Goal: Task Accomplishment & Management: Complete application form

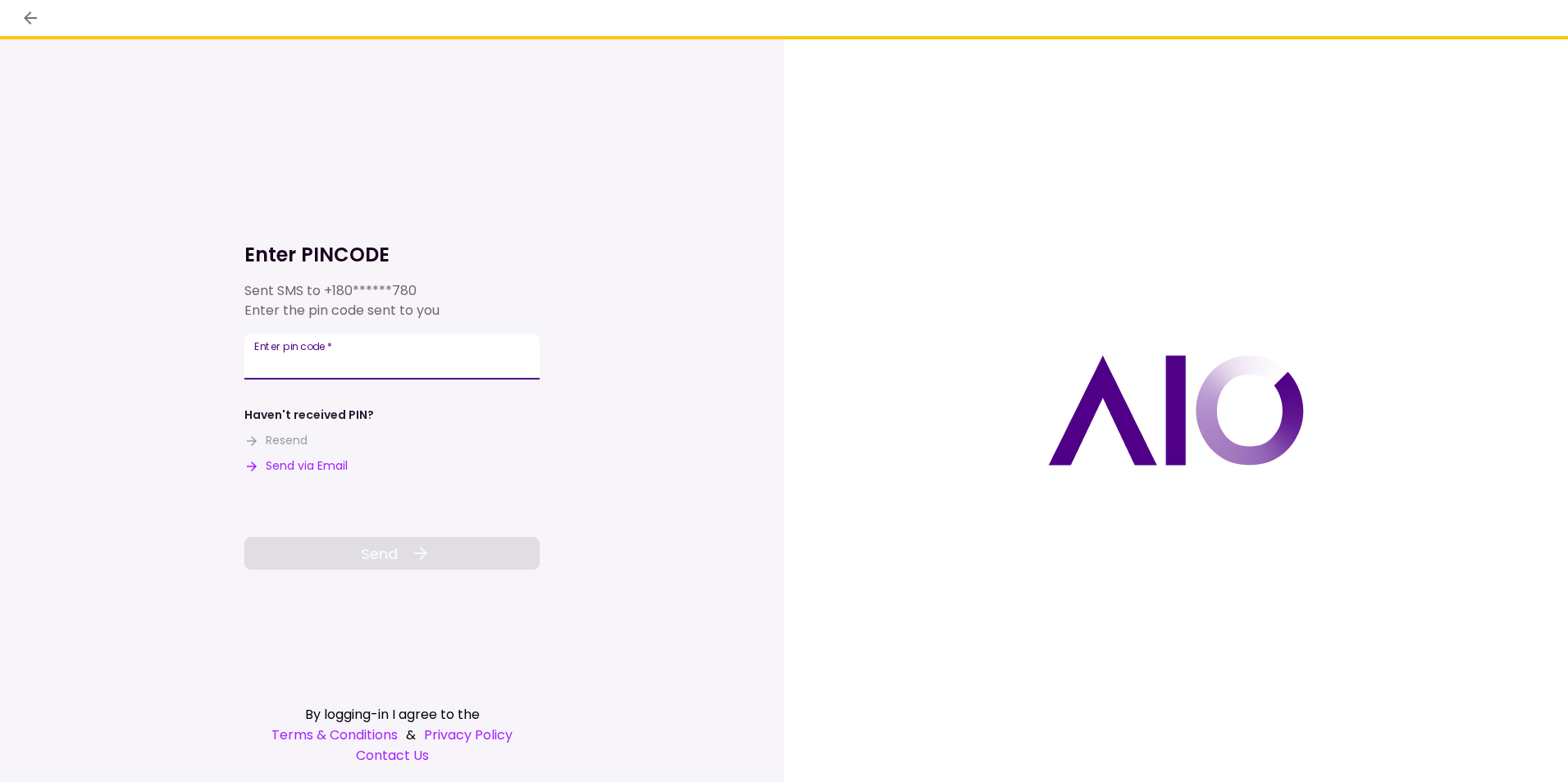
click at [462, 366] on input "Enter pin code   *" at bounding box center [391, 356] width 295 height 46
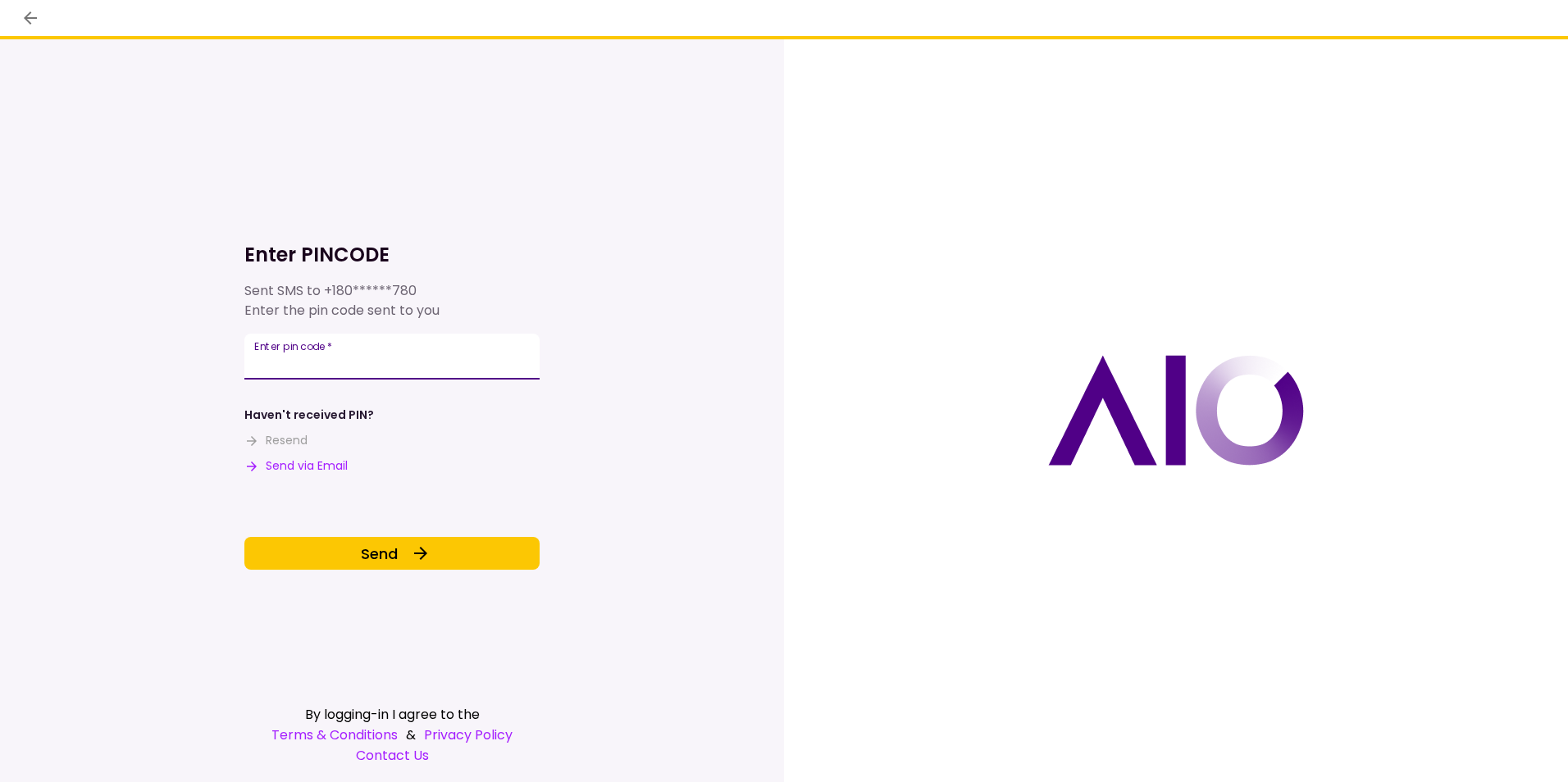
type input "******"
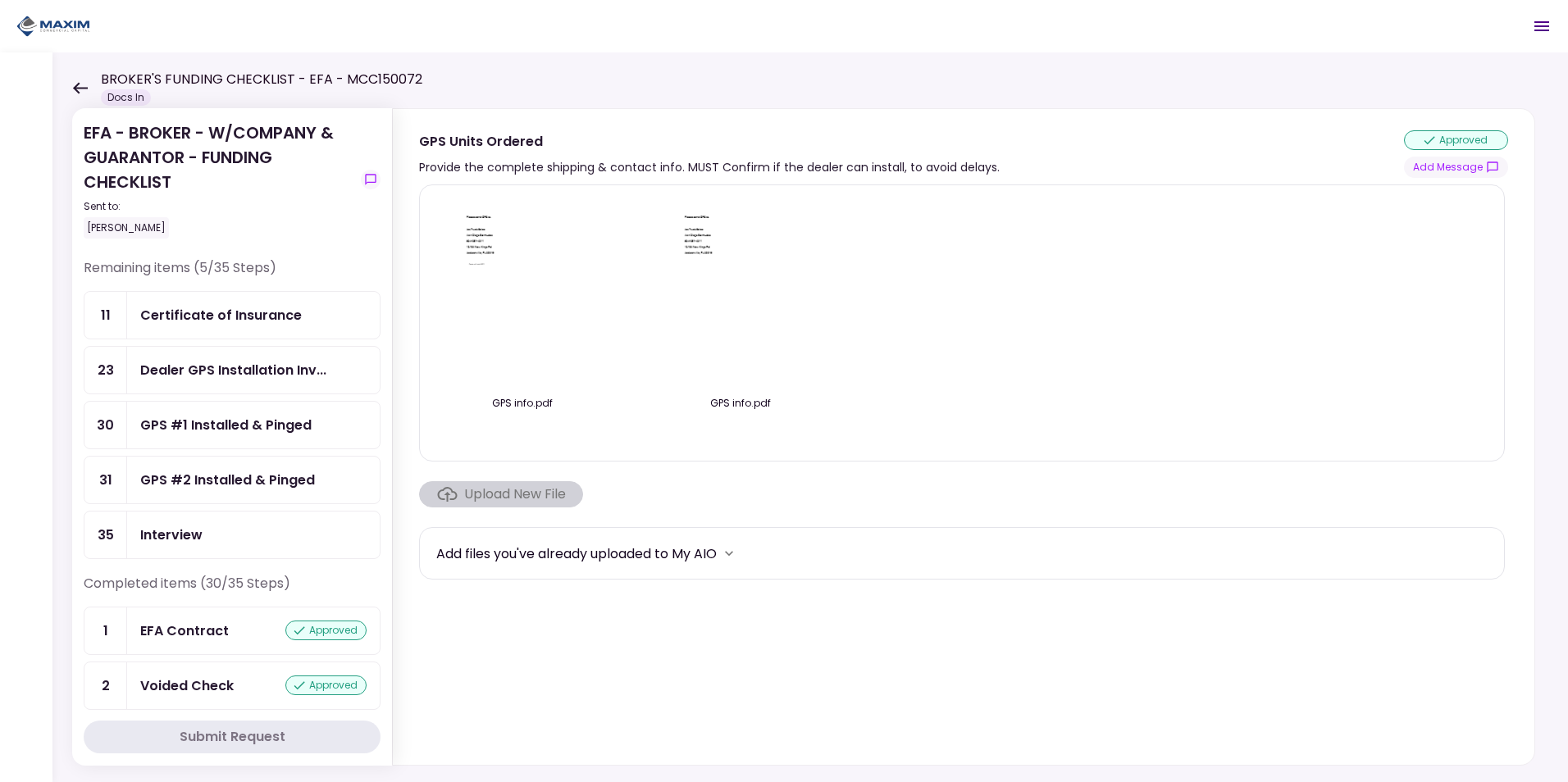
click at [176, 477] on div "GPS #2 Installed & Pinged" at bounding box center [227, 480] width 175 height 21
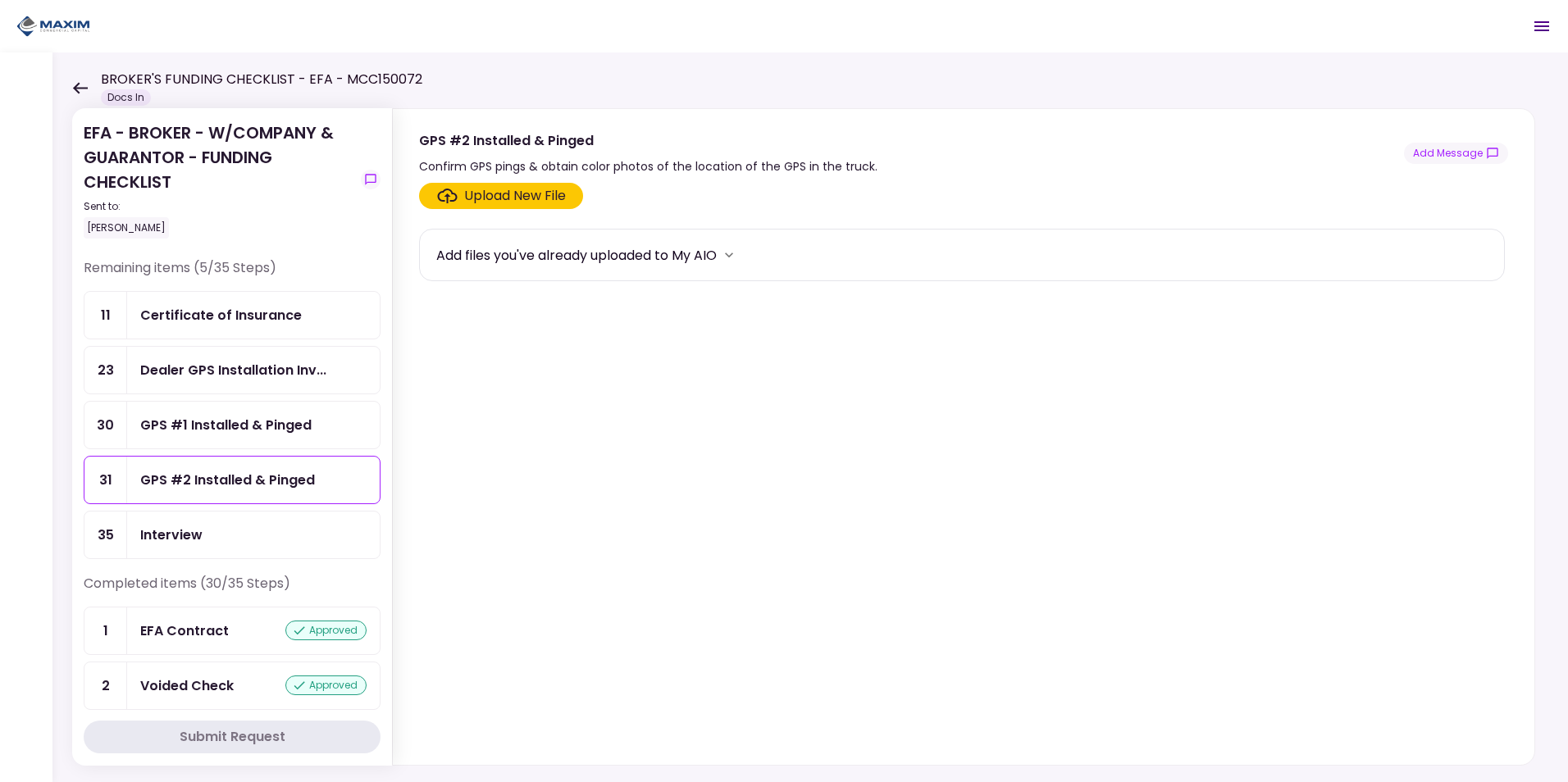
click at [505, 191] on div "Upload New File" at bounding box center [515, 196] width 101 height 20
click at [0, 0] on input "Upload New File" at bounding box center [0, 0] width 0 height 0
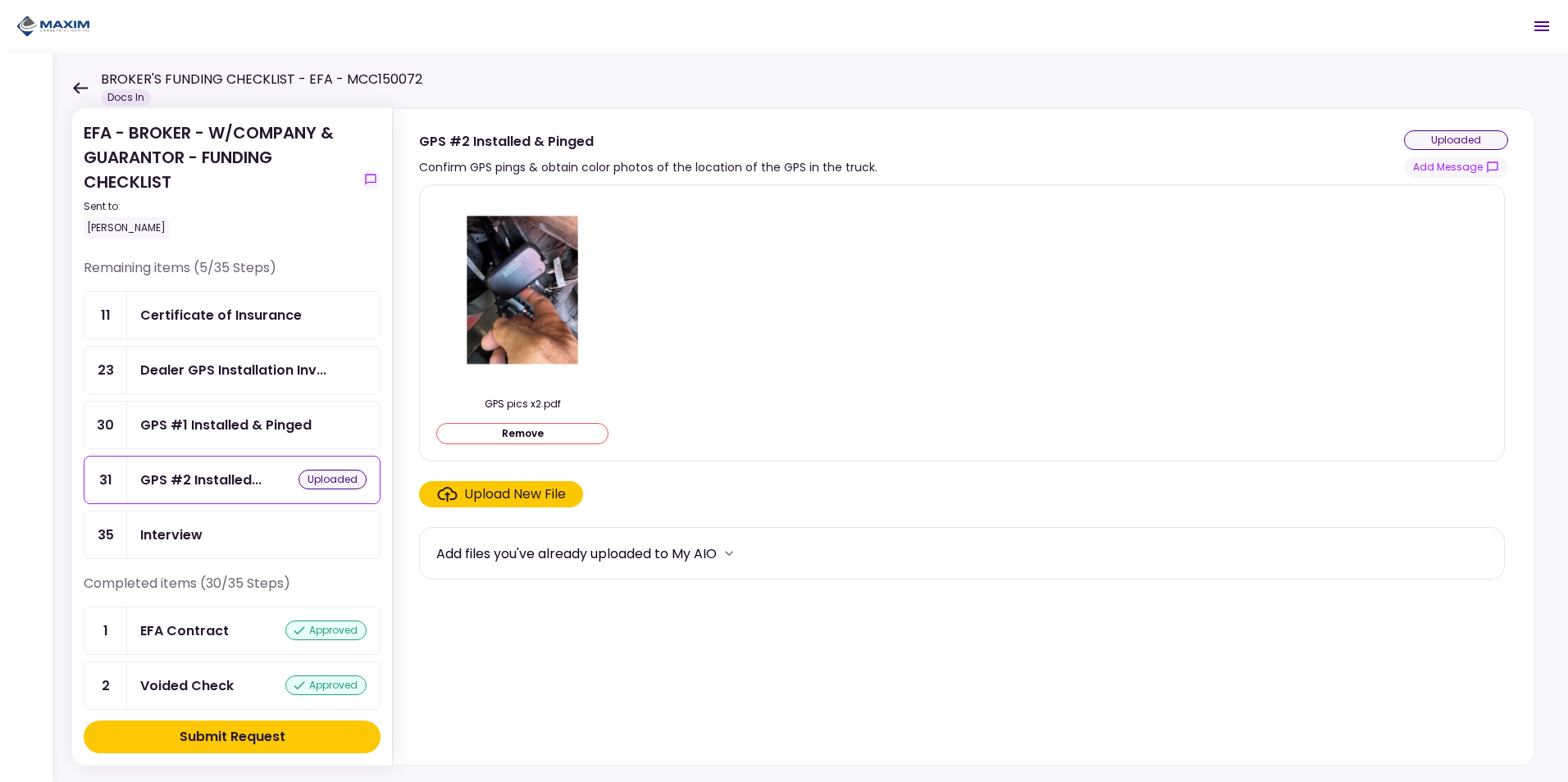
click at [225, 429] on div "GPS #1 Installed & Pinged" at bounding box center [225, 425] width 171 height 21
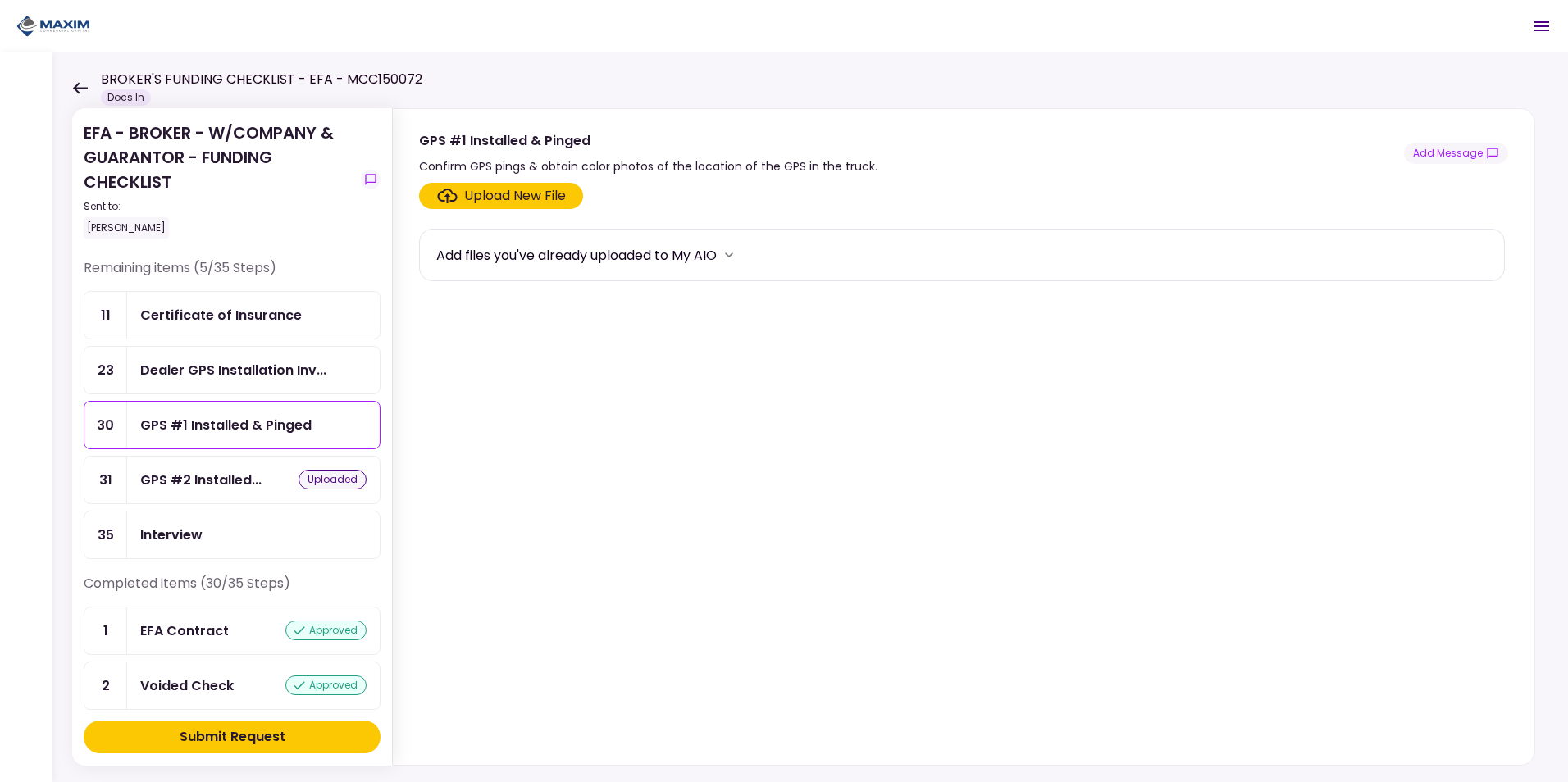
click at [515, 197] on div "Upload New File" at bounding box center [515, 196] width 101 height 20
click at [0, 0] on input "Upload New File" at bounding box center [0, 0] width 0 height 0
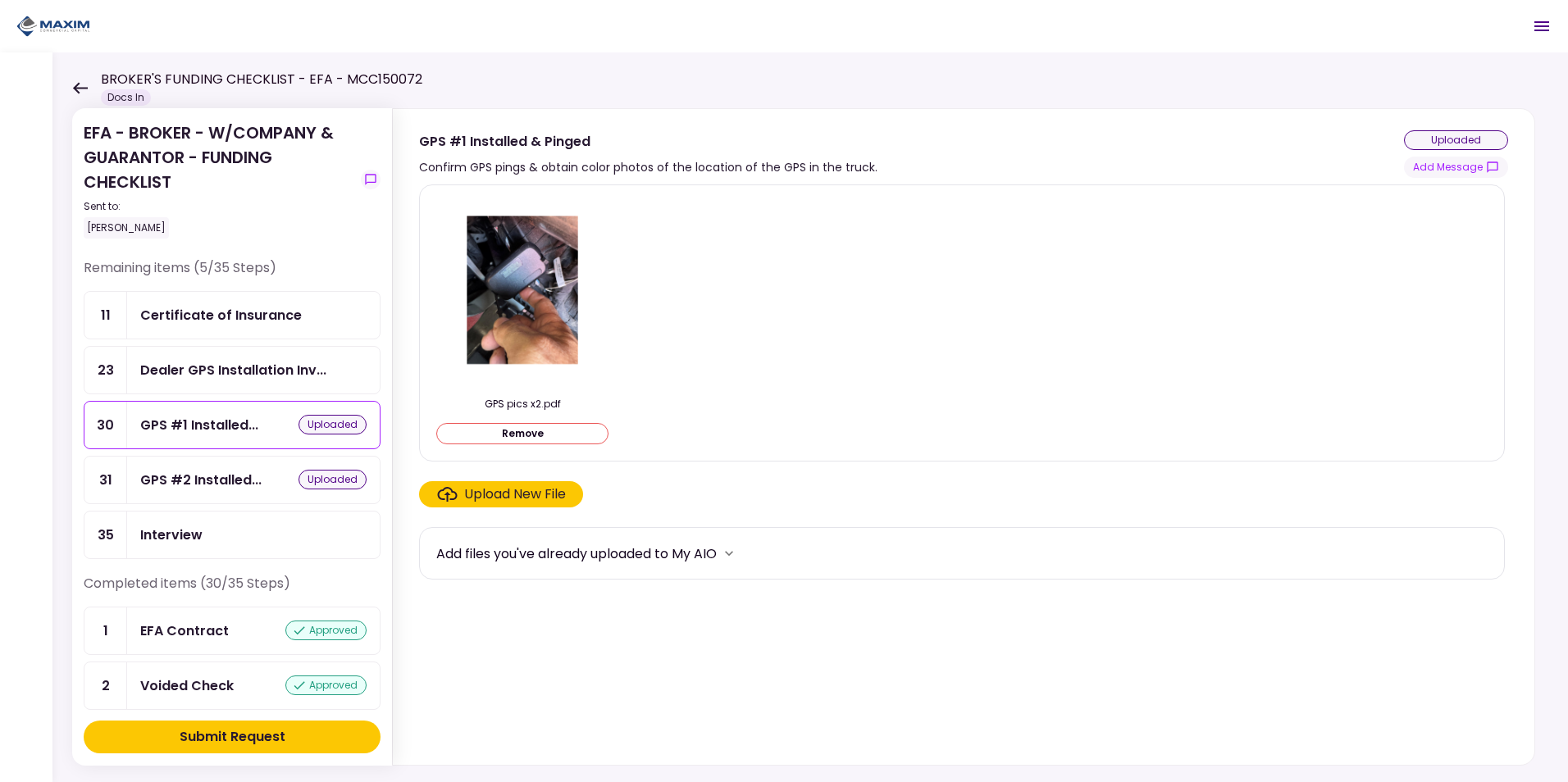
click at [263, 726] on button "Submit Request" at bounding box center [231, 737] width 297 height 33
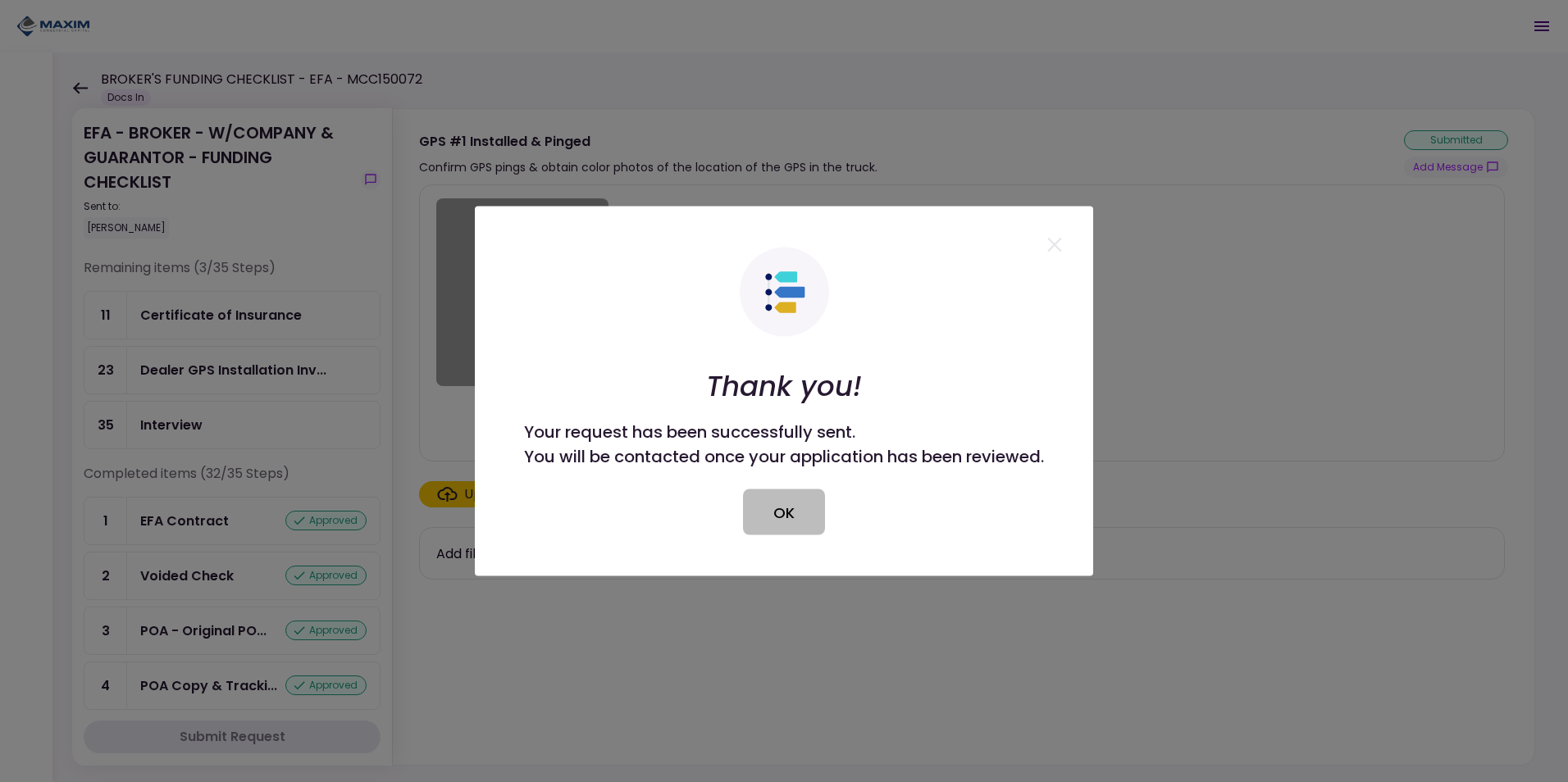
click at [812, 522] on button "OK" at bounding box center [783, 512] width 82 height 46
